Goal: Contribute content: Contribute content

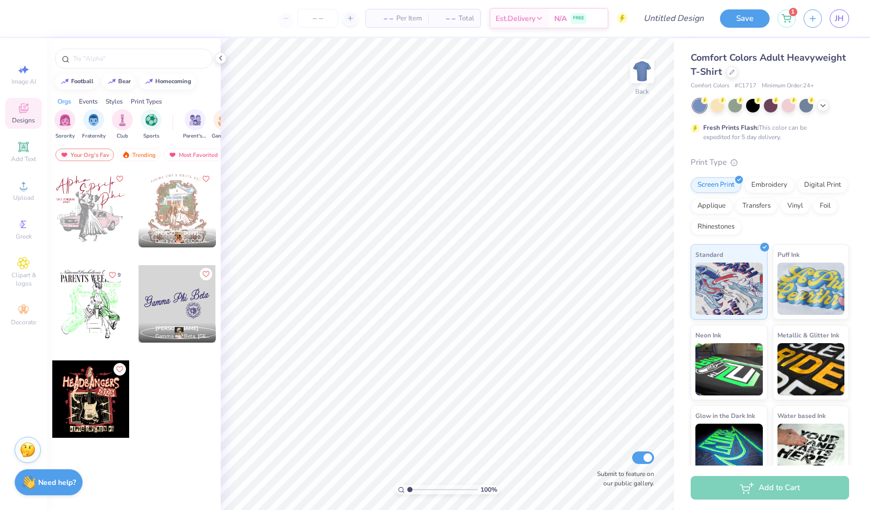
click at [94, 387] on div at bounding box center [90, 398] width 77 height 77
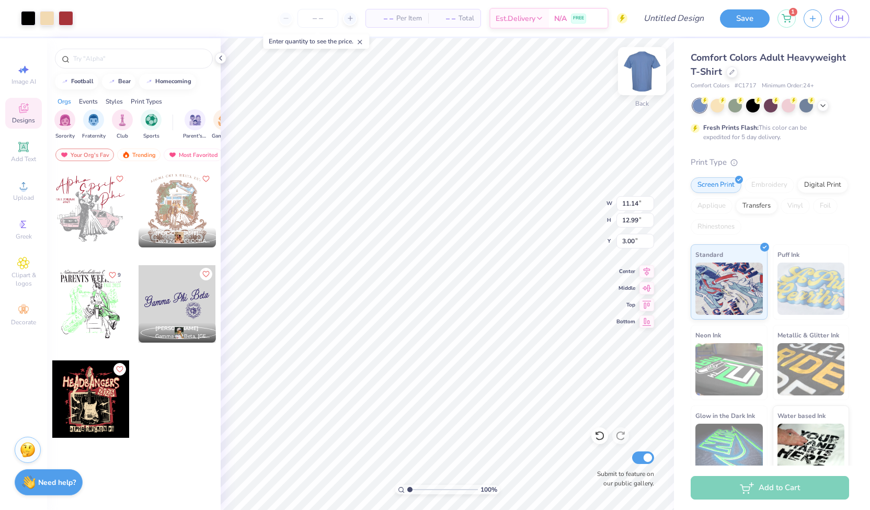
click at [645, 76] on img at bounding box center [642, 71] width 42 height 42
click at [753, 111] on div at bounding box center [753, 105] width 14 height 14
click at [275, 32] on body "Art colors – – Per Item – – Total Est. Delivery N/A FREE Design Title Save 1 JH…" at bounding box center [435, 255] width 870 height 510
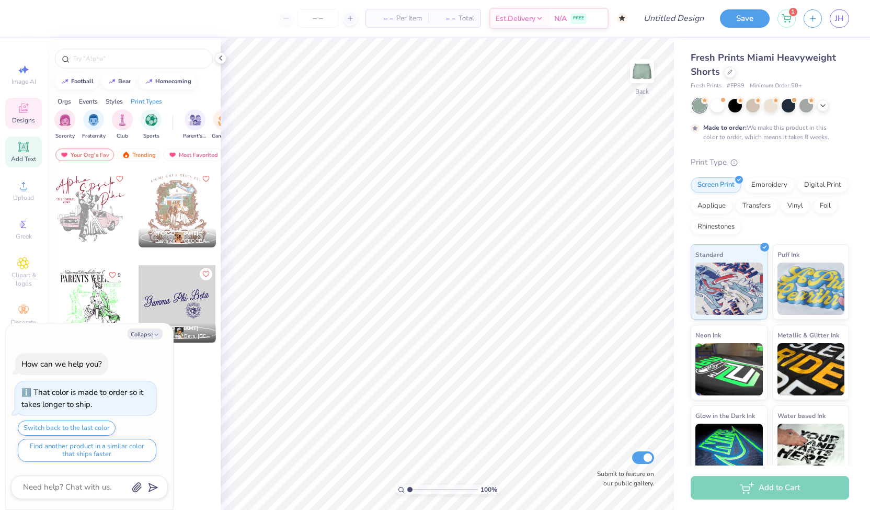
click at [25, 156] on span "Add Text" at bounding box center [23, 159] width 25 height 8
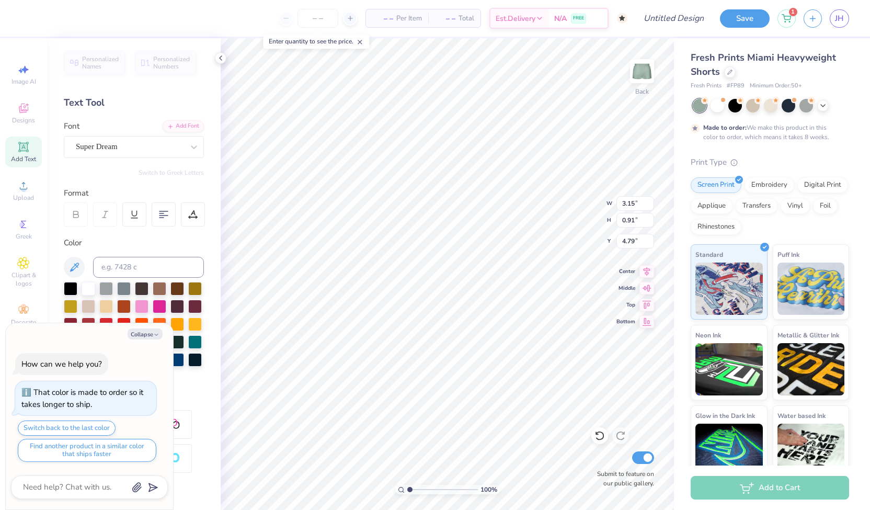
scroll to position [8, 2]
type textarea "x"
type textarea "TEX"
type textarea "x"
type textarea "TE"
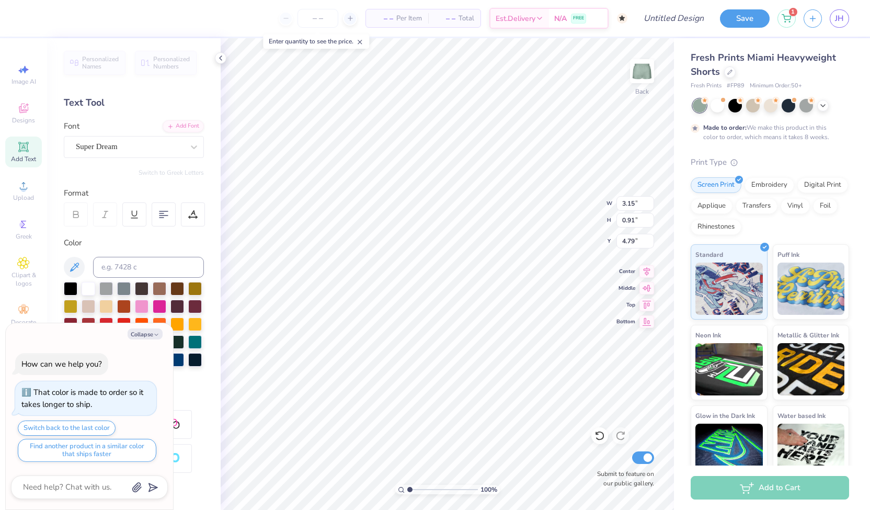
type textarea "x"
type textarea "T"
type textarea "x"
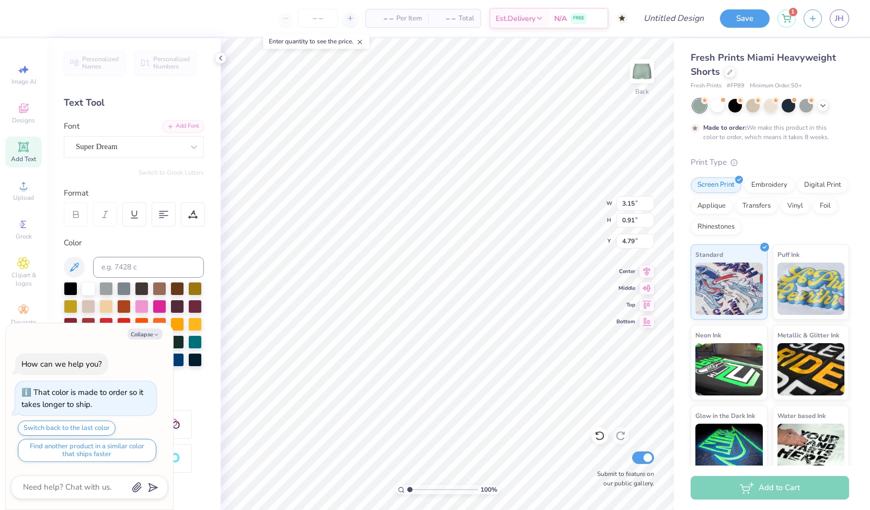
type textarea "D"
type textarea "x"
type textarea "De"
type textarea "x"
type textarea "D"
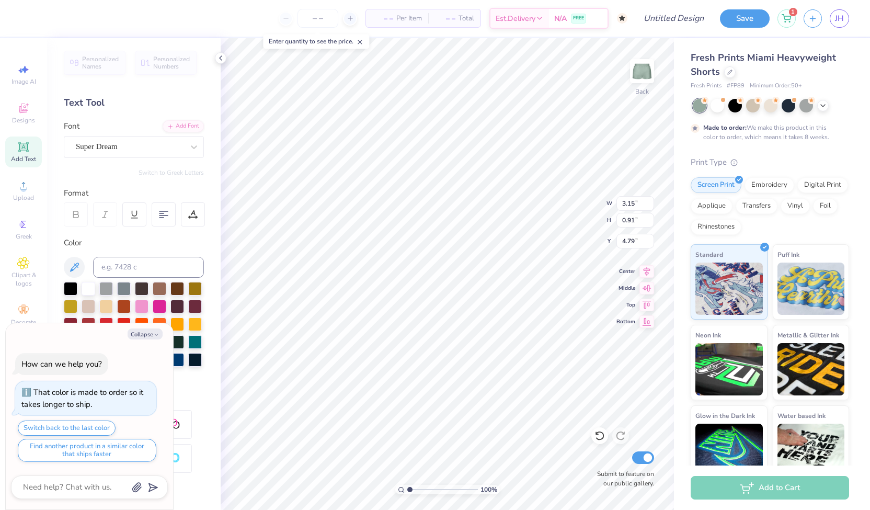
type textarea "x"
type textarea "DE"
type textarea "x"
type textarea "DEL"
type textarea "x"
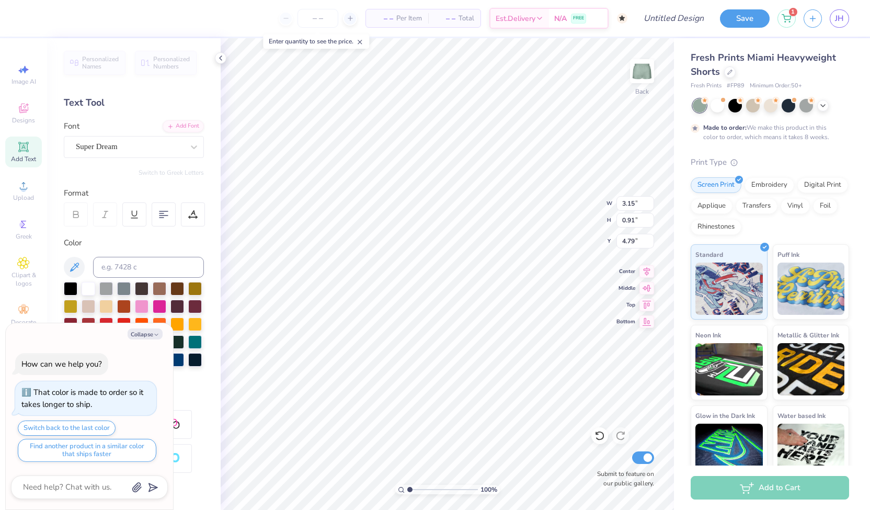
type textarea "DELT"
type textarea "x"
type textarea "DELTA"
type textarea "x"
type textarea "DELTA Z"
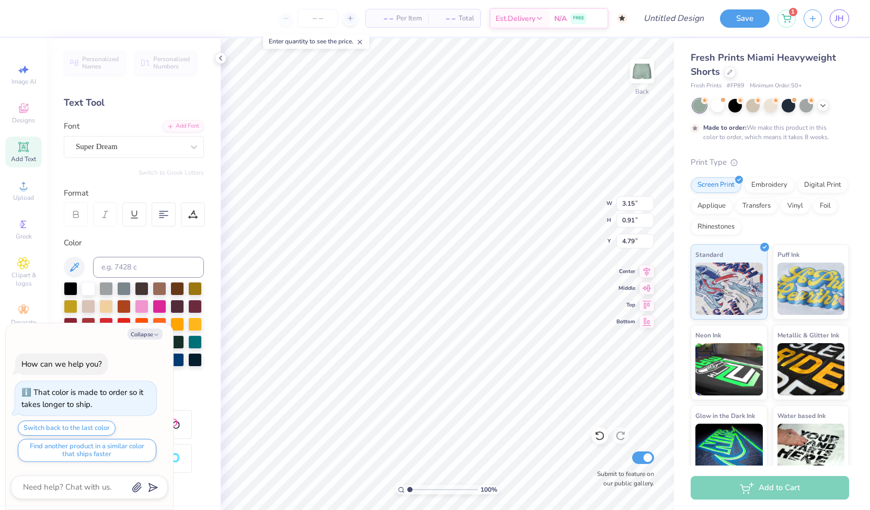
type textarea "x"
type textarea "DELTA ZE"
type textarea "x"
type textarea "DELTA ZET"
type textarea "x"
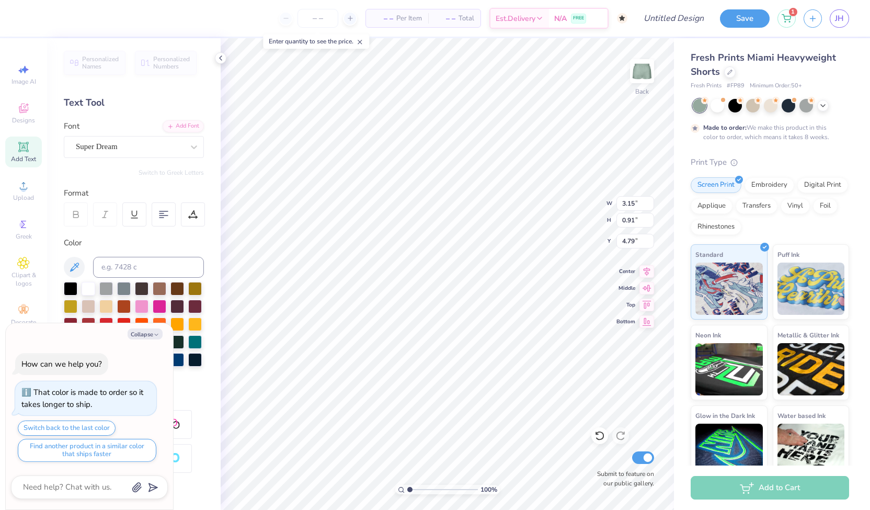
type textarea "DELTA ZETA"
click at [149, 334] on button "Collapse" at bounding box center [145, 333] width 35 height 11
type textarea "x"
type input "6.78"
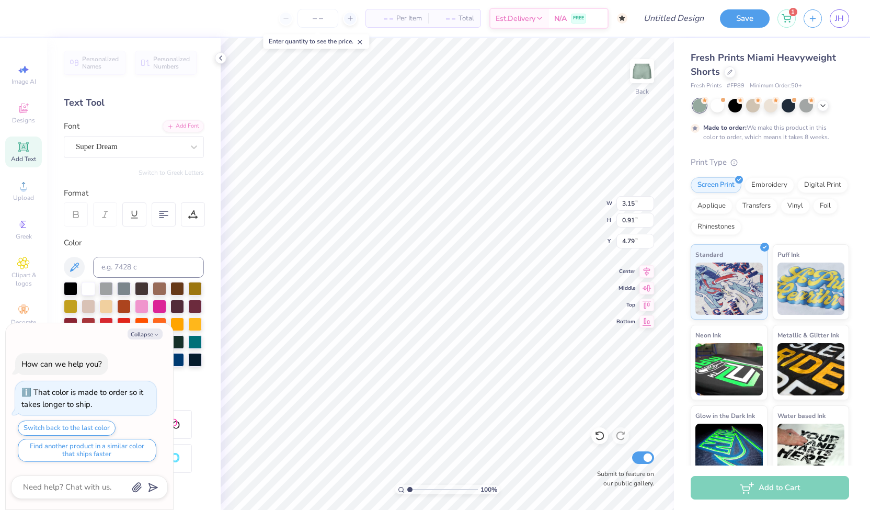
type input "0.92"
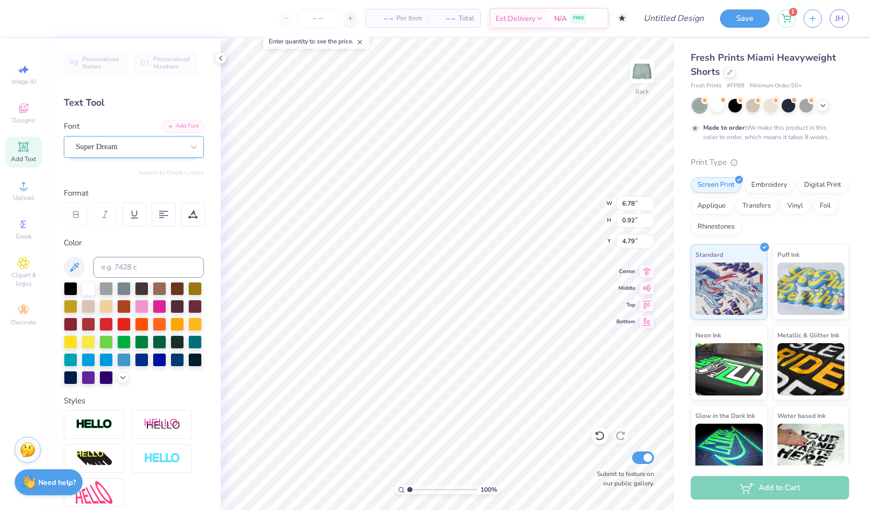
click at [107, 143] on div "Super Dream" at bounding box center [130, 147] width 110 height 16
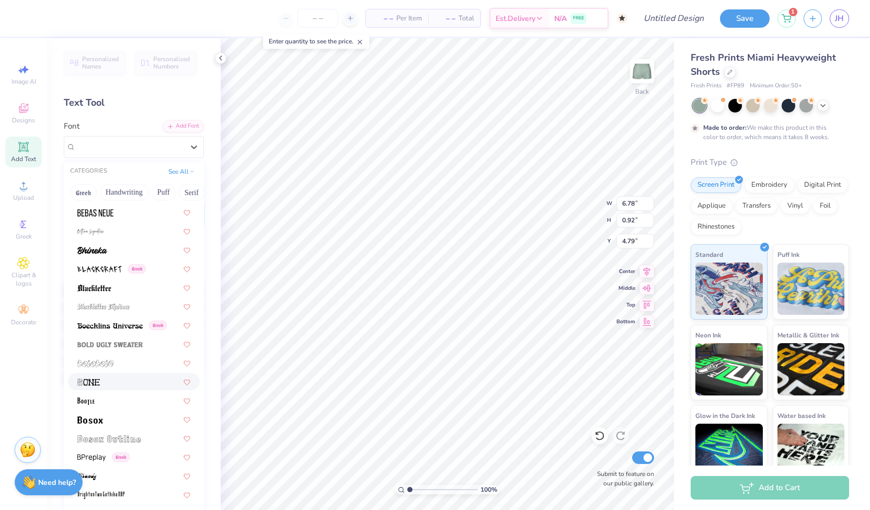
scroll to position [601, 0]
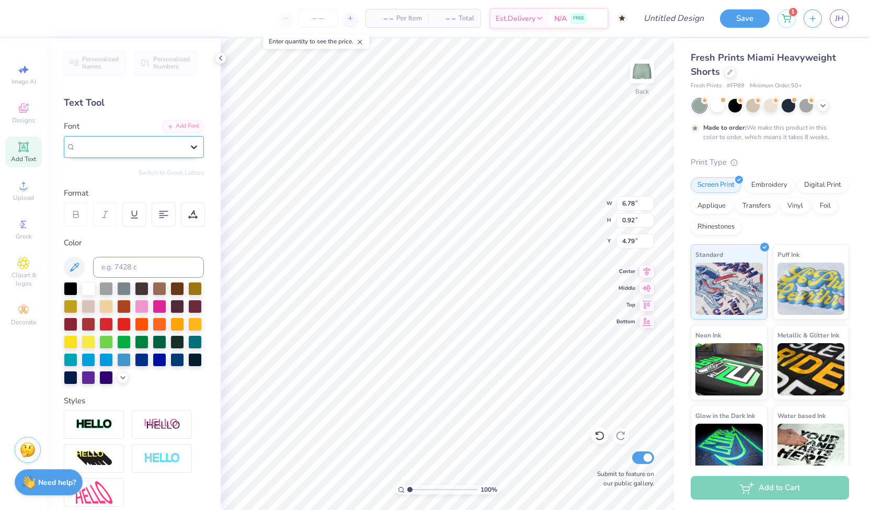
click at [185, 145] on div at bounding box center [194, 147] width 19 height 19
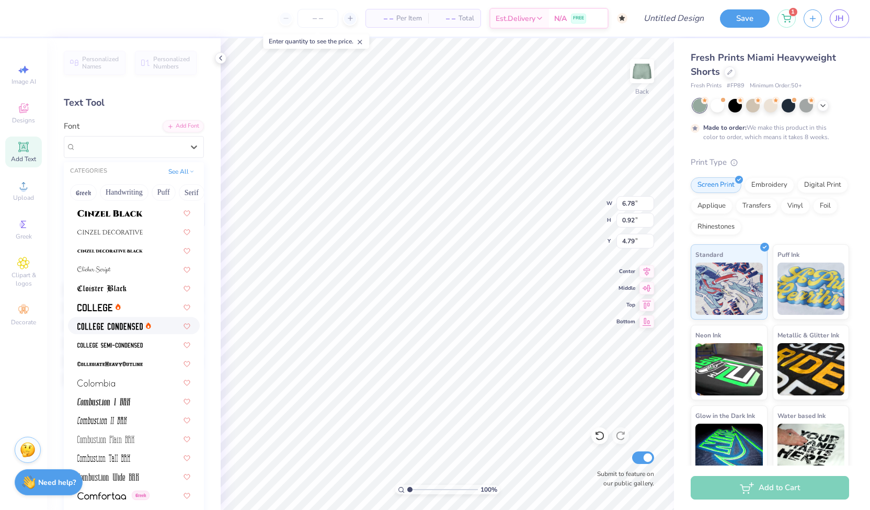
scroll to position [1279, 0]
click at [129, 364] on img at bounding box center [109, 362] width 65 height 7
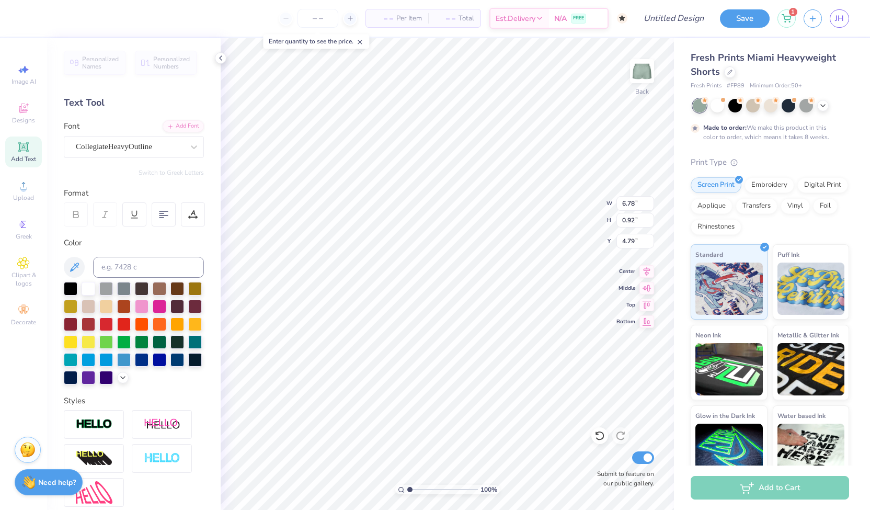
type input "7.27"
type input "0.95"
type input "4.78"
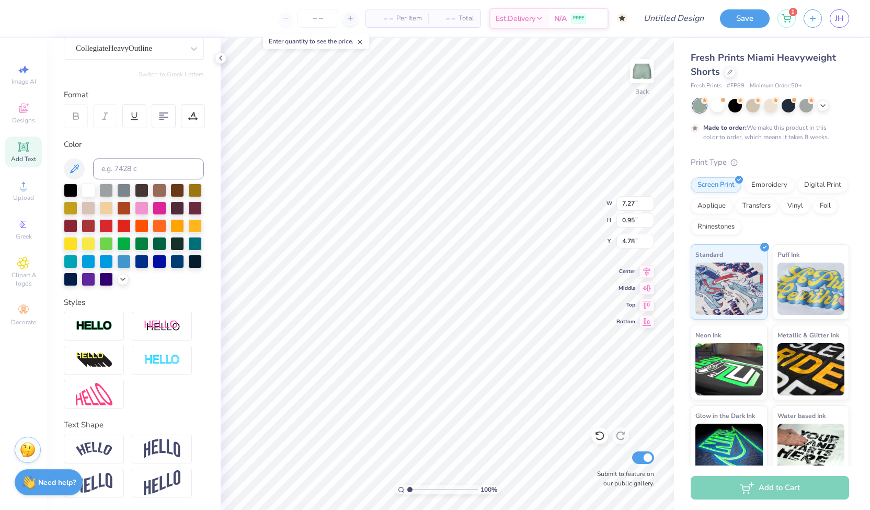
scroll to position [115, 0]
click at [107, 445] on img at bounding box center [94, 449] width 37 height 14
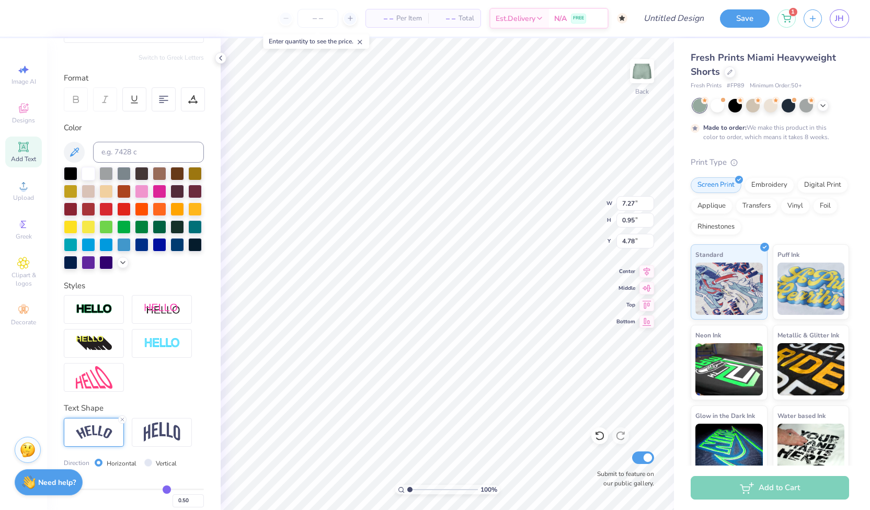
type input "1.73"
type input "7.02"
type input "5.38"
type input "1.28"
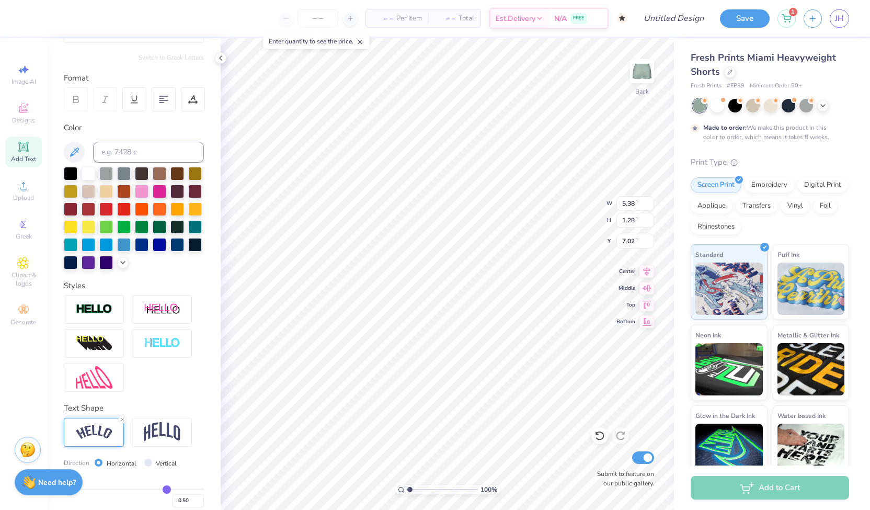
type input "7.11"
click at [145, 442] on img at bounding box center [162, 432] width 37 height 20
click at [101, 439] on img at bounding box center [94, 432] width 37 height 14
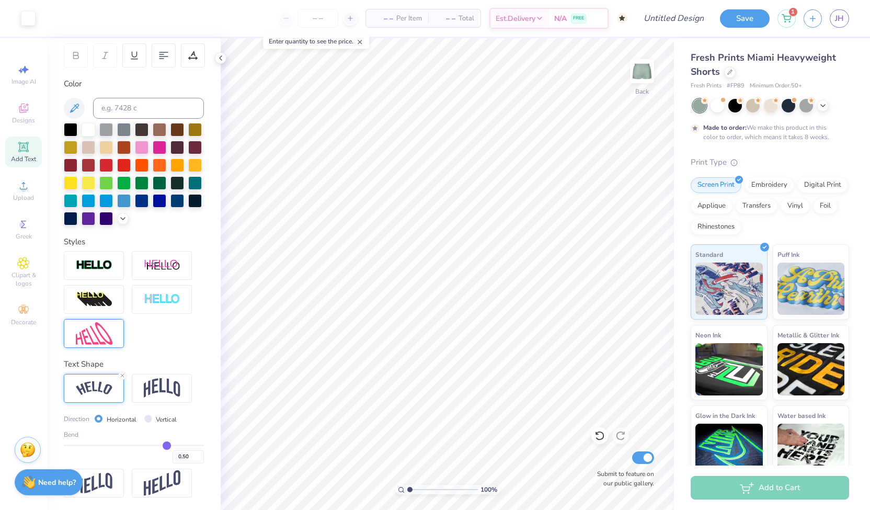
scroll to position [0, 0]
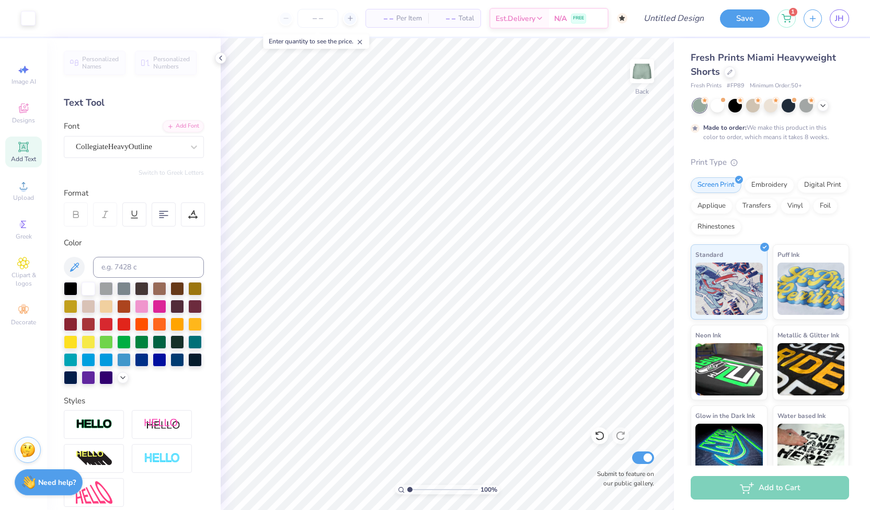
click at [31, 153] on div "Add Text" at bounding box center [23, 151] width 37 height 31
click at [27, 118] on span "Designs" at bounding box center [23, 120] width 23 height 8
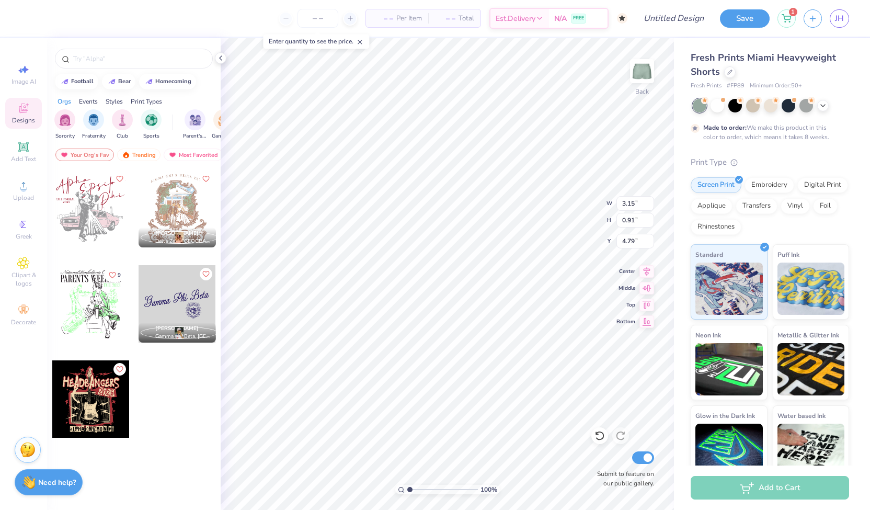
scroll to position [8, 2]
type textarea "T"
type textarea "Est. 1902"
click at [24, 159] on span "Add Text" at bounding box center [23, 159] width 25 height 8
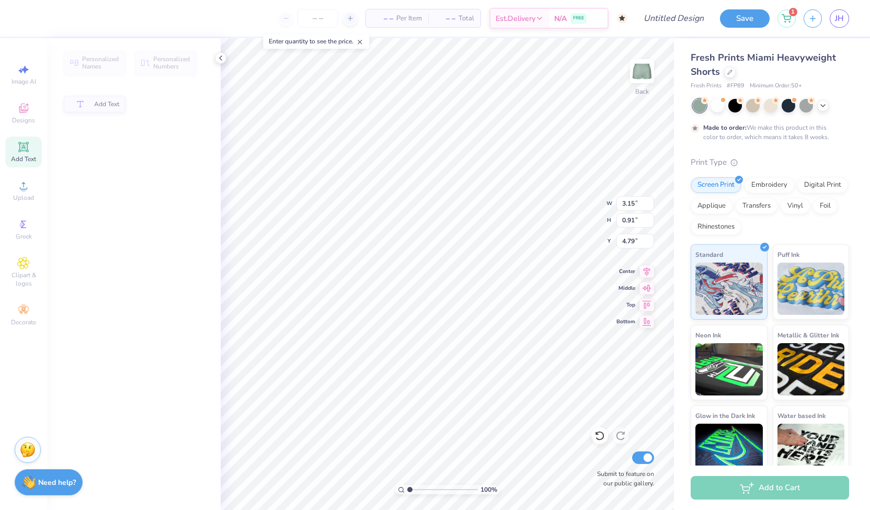
click at [21, 151] on icon at bounding box center [23, 147] width 13 height 13
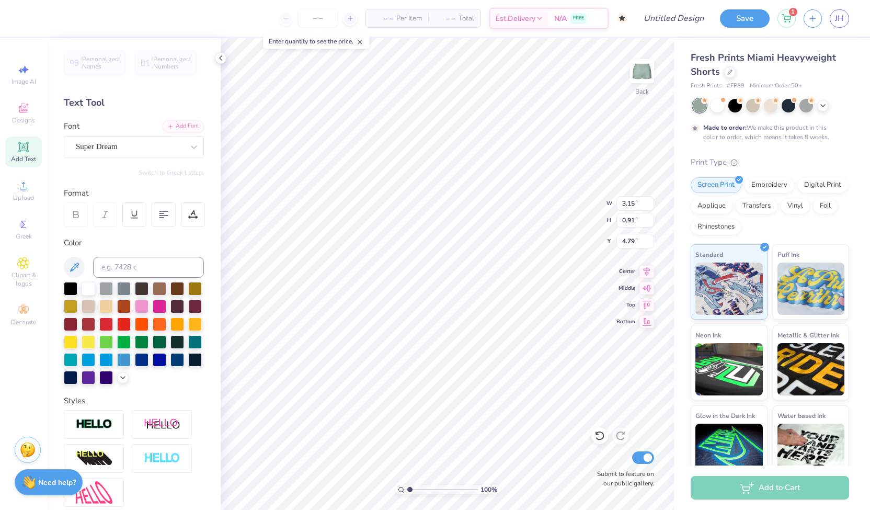
scroll to position [8, 2]
type input "5.59"
type input "0.92"
type input "5.87"
type input "3.15"
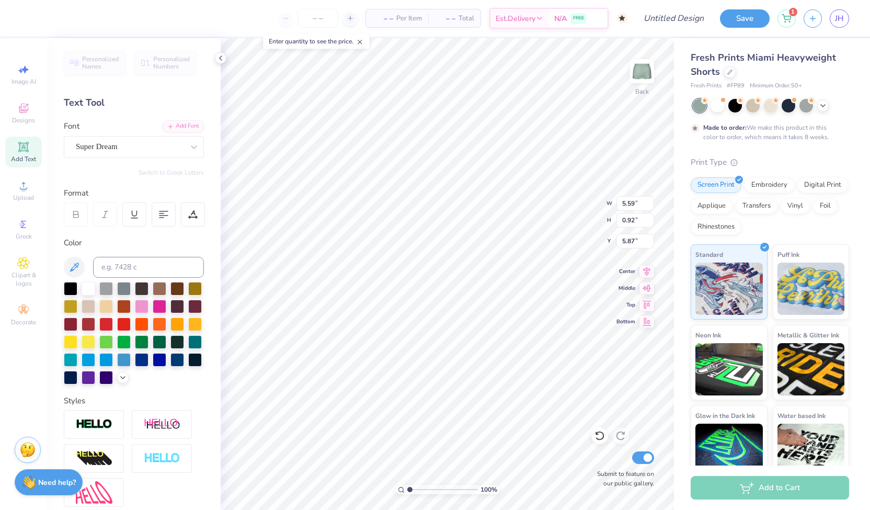
type input "0.91"
type input "4.79"
click at [96, 156] on div "Super Dream" at bounding box center [134, 147] width 140 height 22
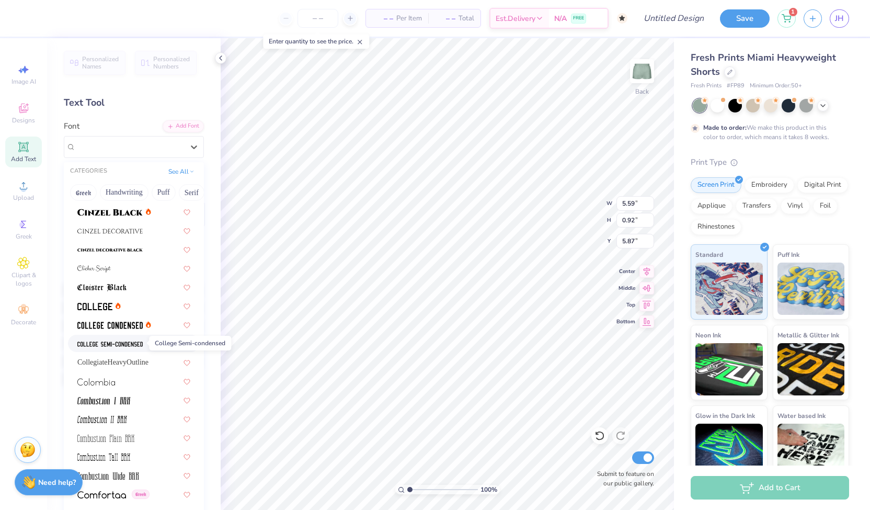
scroll to position [1280, 0]
click at [84, 318] on span at bounding box center [109, 323] width 65 height 11
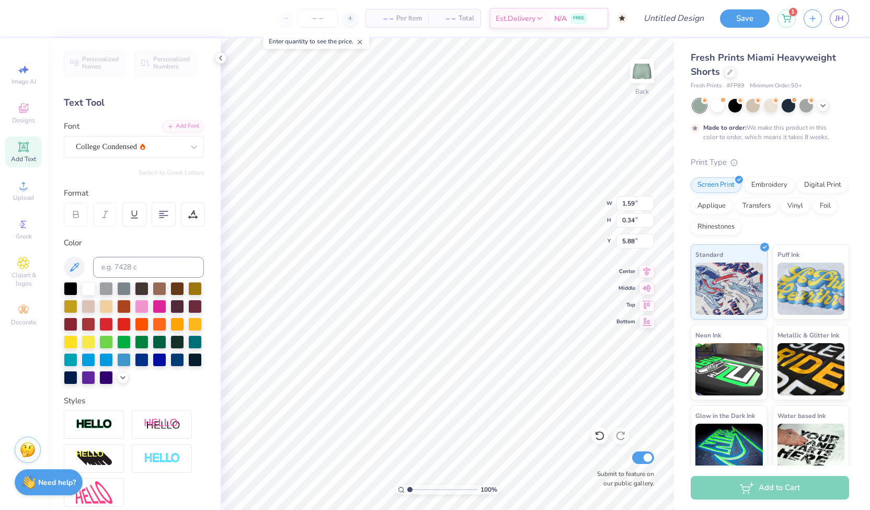
type input "1.59"
type input "0.34"
type input "8.05"
click at [97, 152] on div at bounding box center [130, 147] width 108 height 14
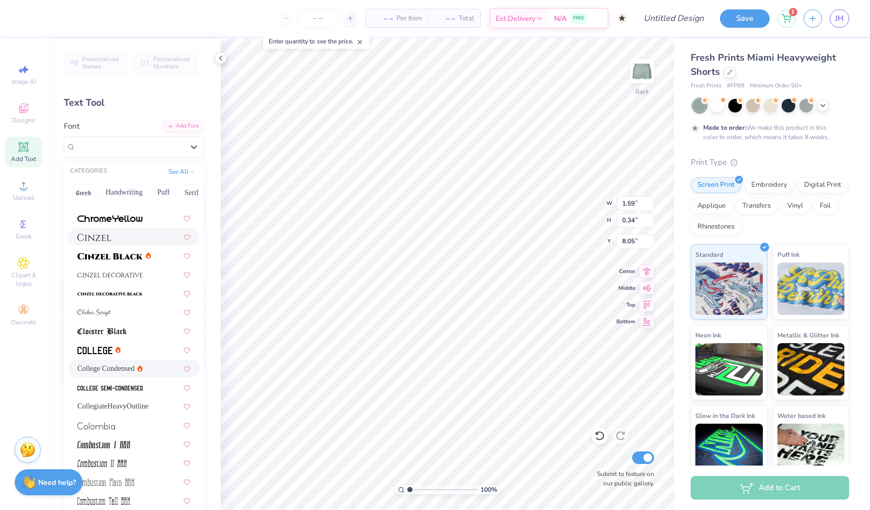
scroll to position [1257, 0]
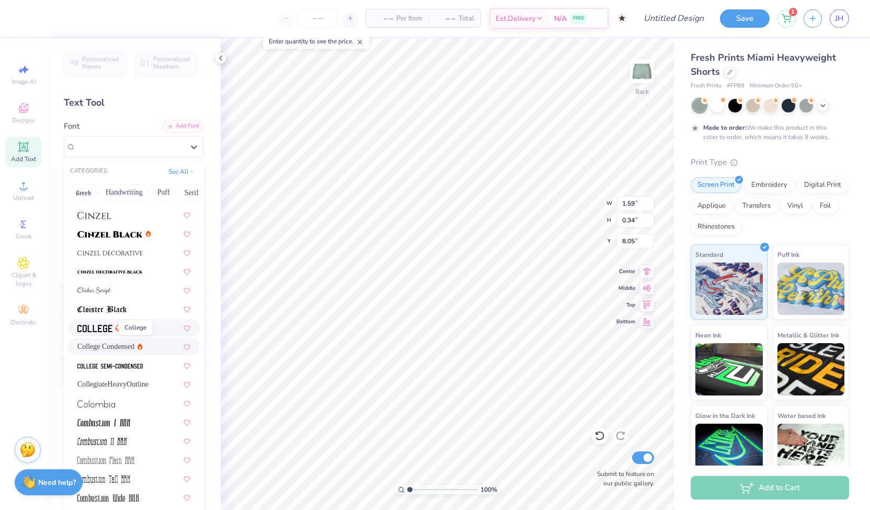
click at [94, 325] on img at bounding box center [94, 328] width 35 height 7
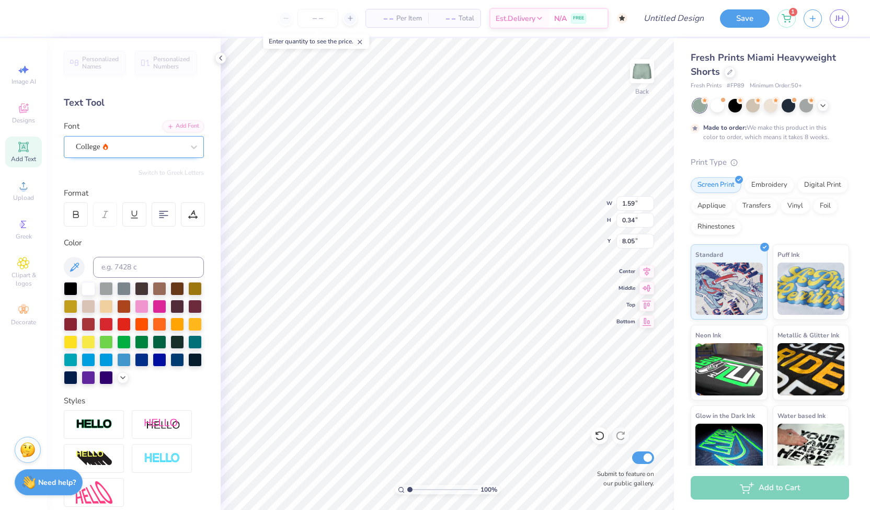
type input "1.98"
click at [115, 150] on div "College" at bounding box center [130, 147] width 110 height 16
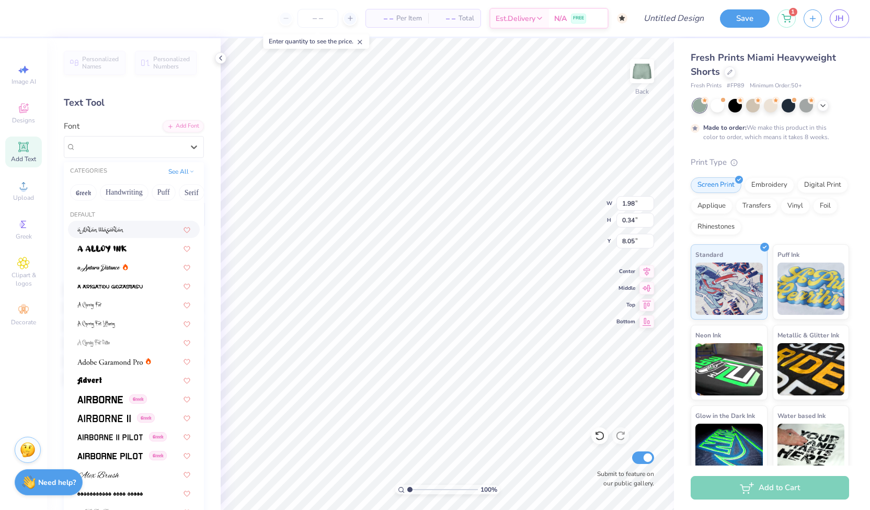
click at [118, 124] on div "Font option a [PERSON_NAME] focused, 1 of 311. 311 results available. Use Up an…" at bounding box center [134, 139] width 140 height 38
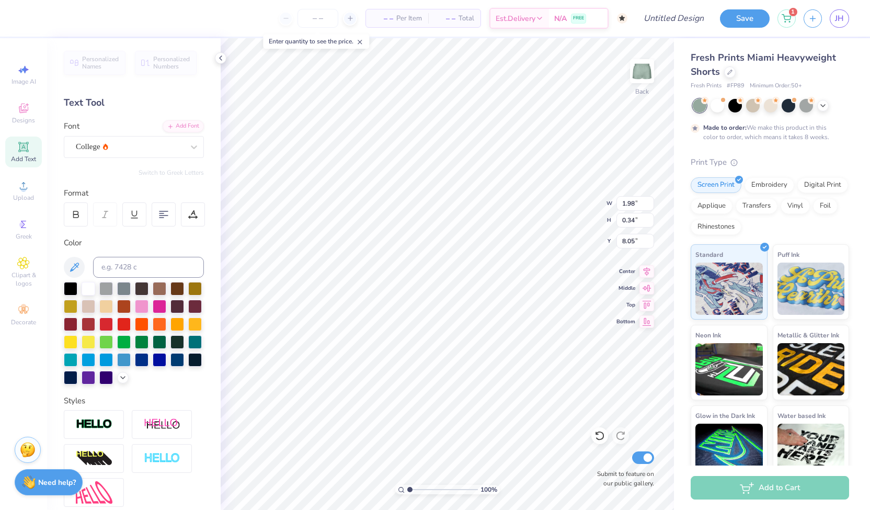
scroll to position [8, 1]
click at [683, 18] on input "Design Title" at bounding box center [661, 18] width 102 height 21
type input "sageset"
click at [745, 18] on button "Save" at bounding box center [745, 17] width 50 height 18
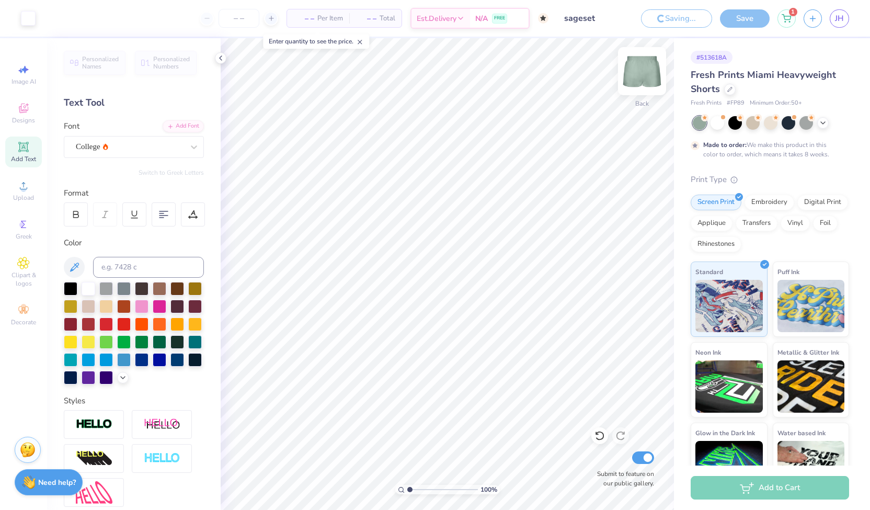
click at [638, 77] on img at bounding box center [642, 71] width 42 height 42
click at [647, 81] on body "– – Per Item – – Total Est. Delivery N/A FREE Design Title sageset Save as Save…" at bounding box center [435, 255] width 870 height 510
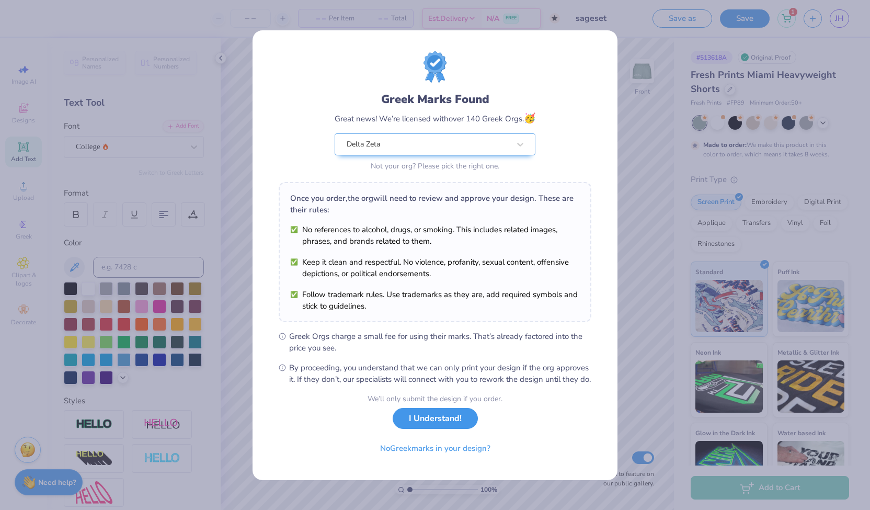
click at [434, 428] on button "I Understand!" at bounding box center [435, 418] width 85 height 21
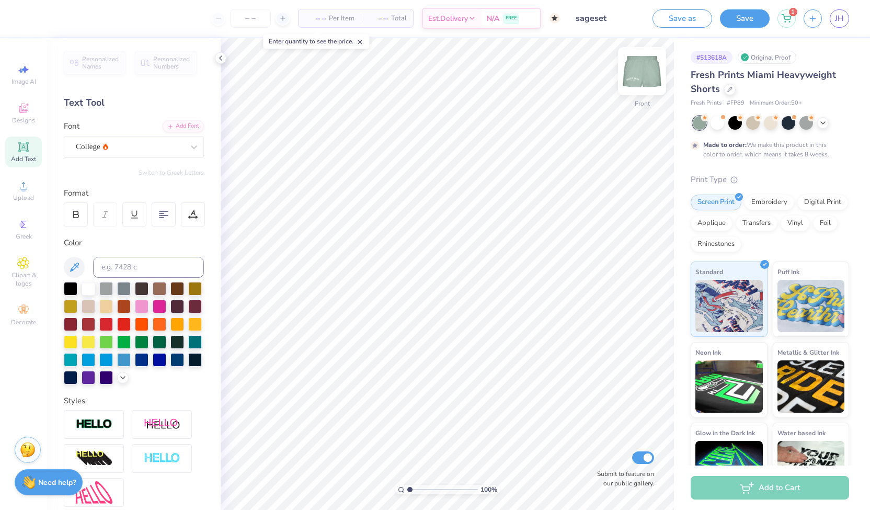
click at [640, 79] on img at bounding box center [642, 71] width 42 height 42
